Goal: Information Seeking & Learning: Learn about a topic

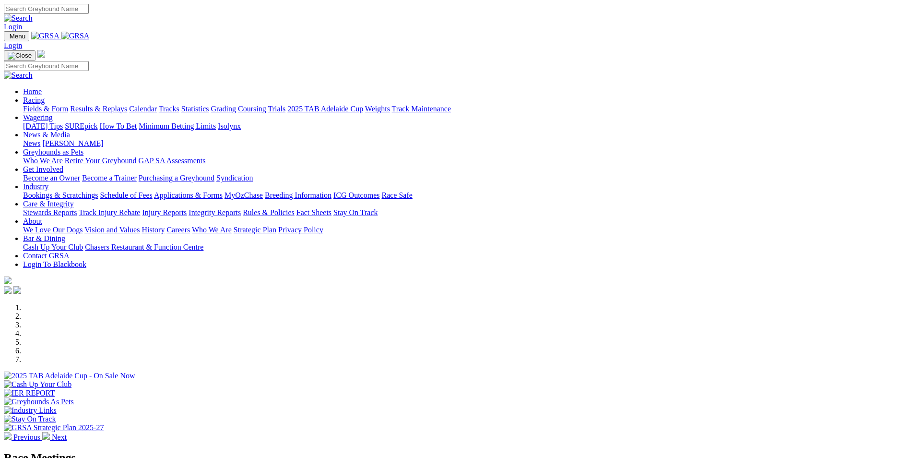
scroll to position [288, 0]
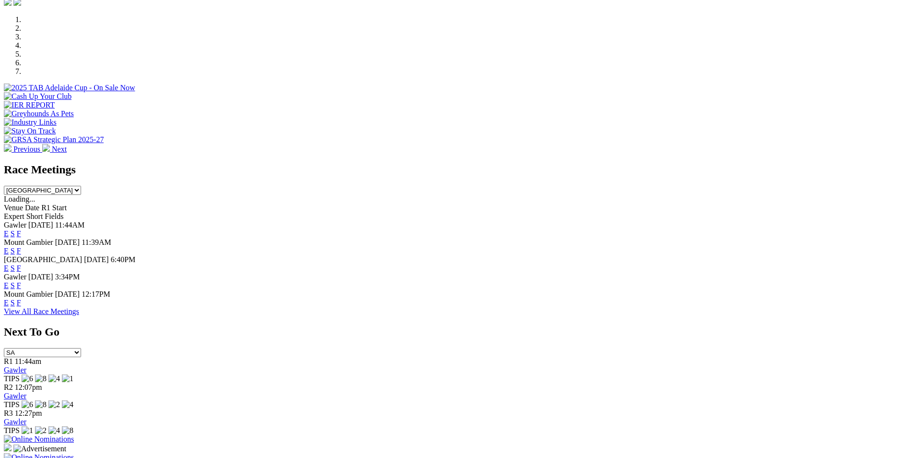
click at [15, 264] on link "S" at bounding box center [13, 268] width 4 height 8
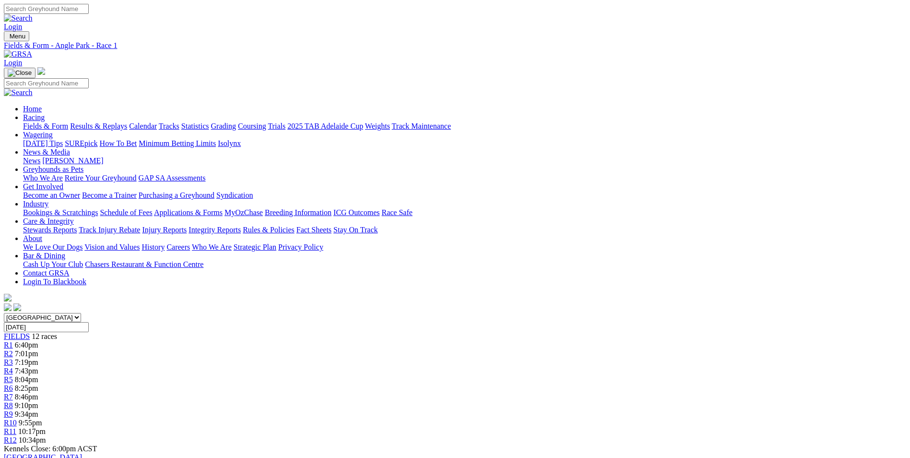
click at [738, 436] on div "R12 10:34pm" at bounding box center [455, 440] width 903 height 9
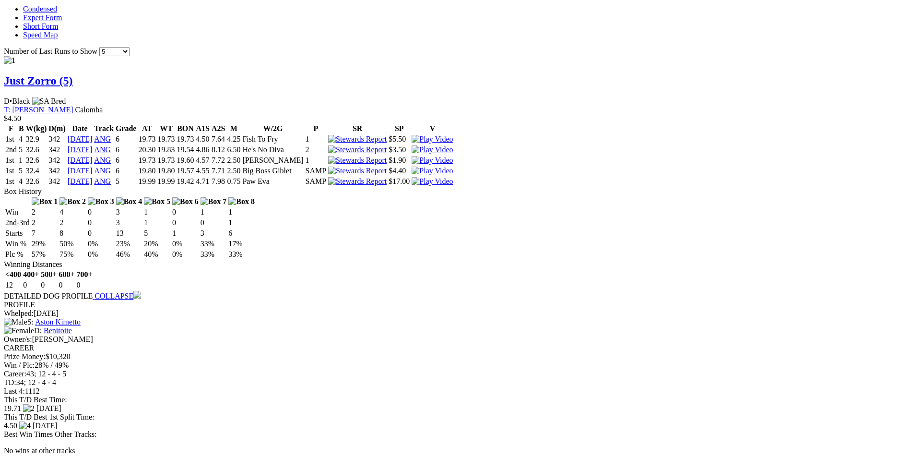
scroll to position [1056, 0]
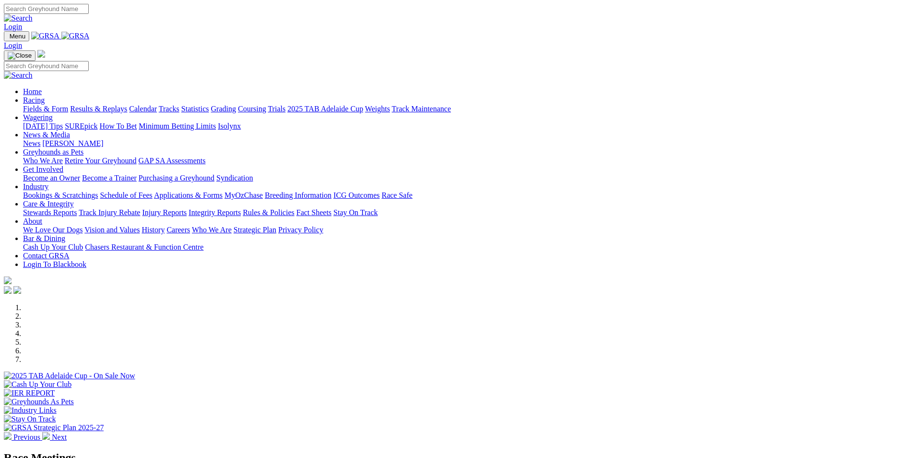
scroll to position [336, 0]
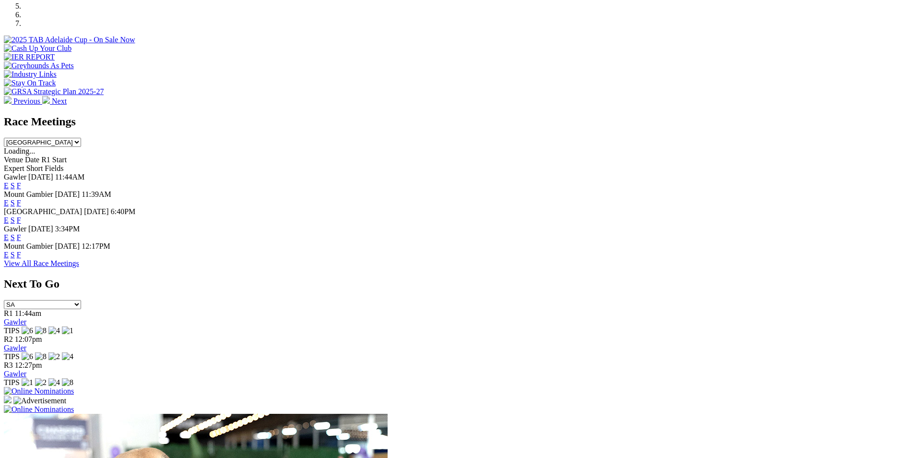
click at [15, 233] on link "S" at bounding box center [13, 237] width 4 height 8
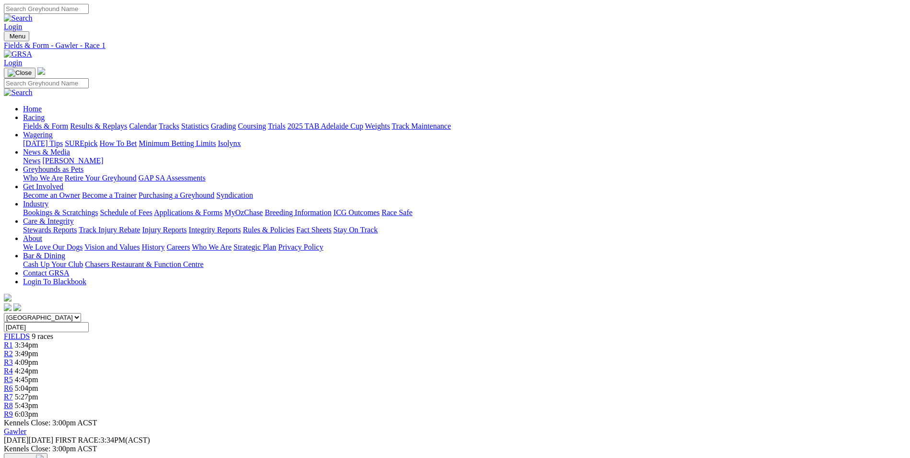
click at [38, 384] on span "5:04pm" at bounding box center [27, 388] width 24 height 8
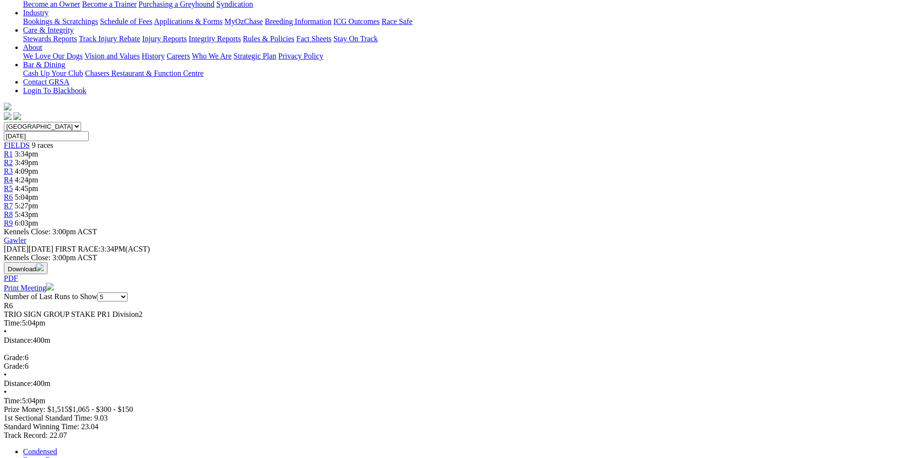
scroll to position [192, 0]
click at [62, 455] on link "Expert Form" at bounding box center [42, 459] width 39 height 8
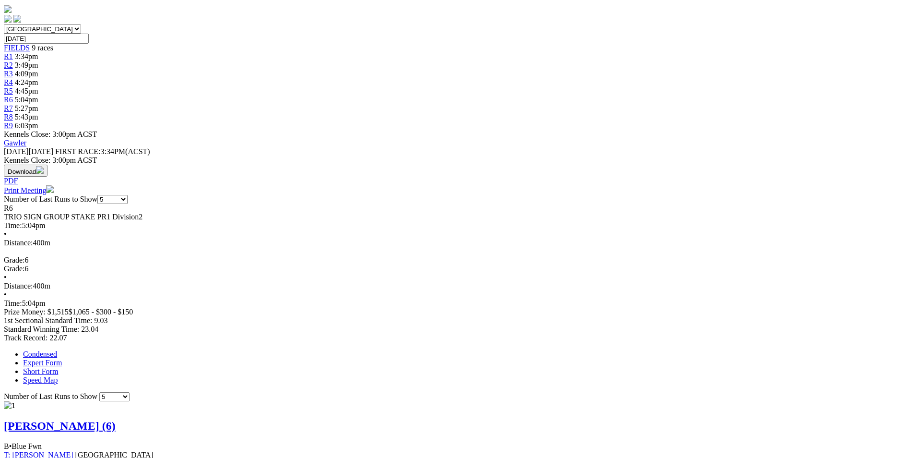
scroll to position [288, 0]
